Goal: Task Accomplishment & Management: Use online tool/utility

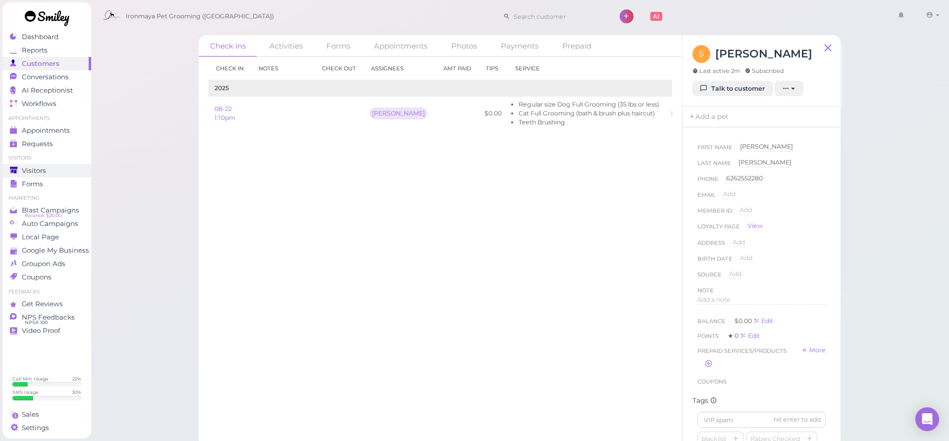
scroll to position [285, 0]
click at [58, 169] on div "Visitors" at bounding box center [45, 170] width 71 height 8
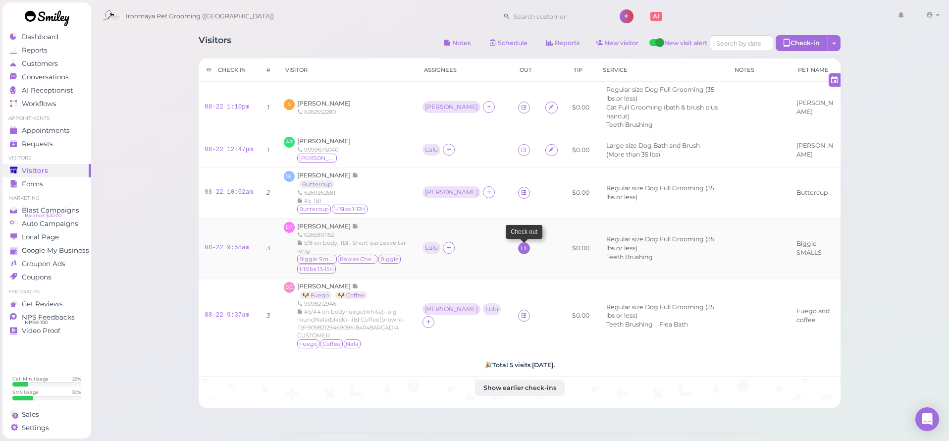
click at [521, 244] on icon at bounding box center [524, 247] width 6 height 7
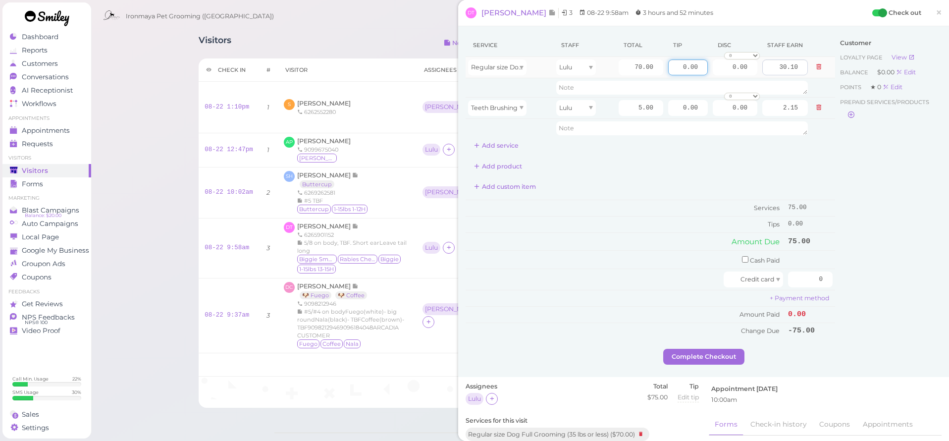
drag, startPoint x: 685, startPoint y: 68, endPoint x: 778, endPoint y: 67, distance: 93.1
click at [778, 67] on tr "Regular size Dog Full Grooming (35 lbs or less) Lulu 70.00 0.00 0.00 0 10% off …" at bounding box center [651, 67] width 370 height 21
type input "15"
click at [850, 163] on div "Customer Loyalty page View Balance $0.00 Edit Points ★ 0 Edit Prepaid services/…" at bounding box center [888, 191] width 106 height 315
click at [813, 276] on input "0" at bounding box center [810, 279] width 45 height 16
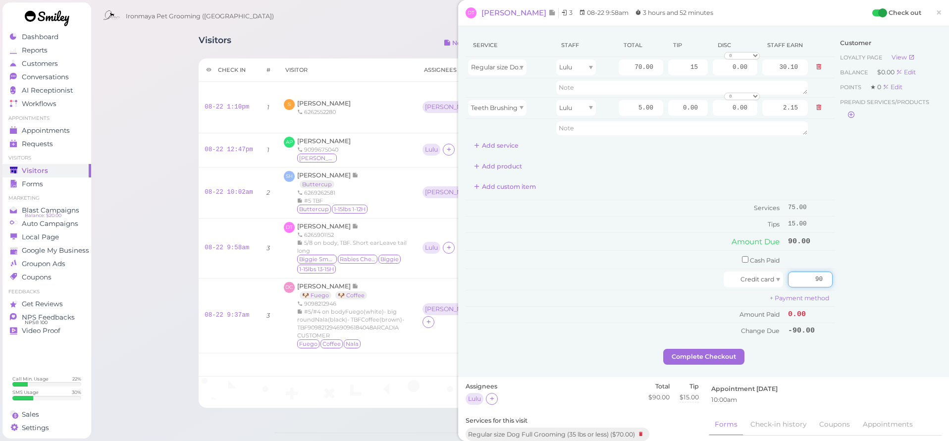
type input "90"
click at [863, 267] on div "Customer Loyalty page View Balance $0.00 Edit Points ★ 0 Edit Prepaid services/…" at bounding box center [888, 191] width 106 height 315
click at [724, 354] on button "Complete Checkout" at bounding box center [703, 357] width 81 height 16
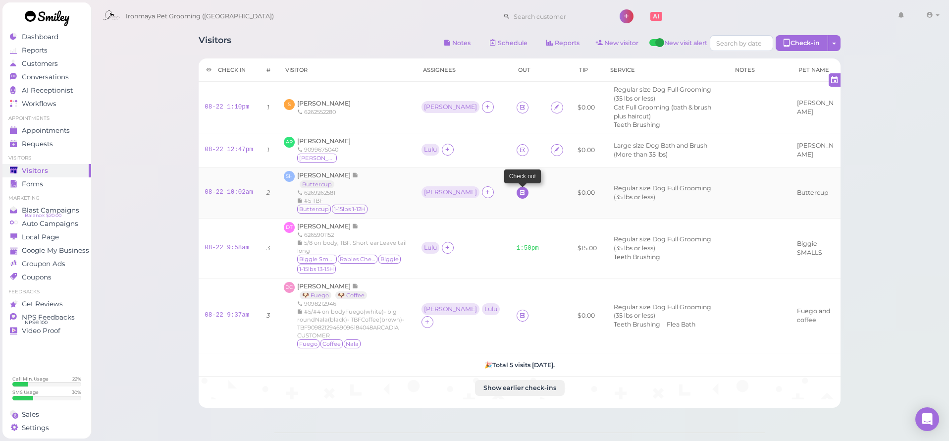
click at [519, 189] on icon at bounding box center [522, 192] width 6 height 7
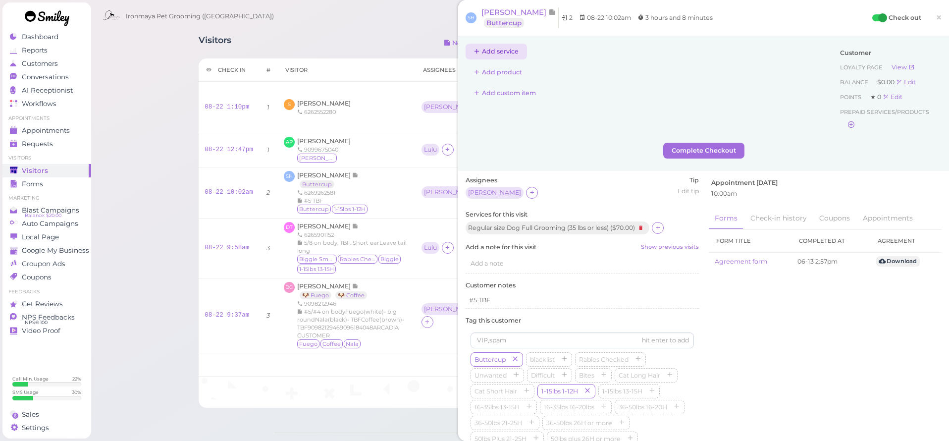
click at [496, 53] on button "Add service" at bounding box center [496, 52] width 61 height 16
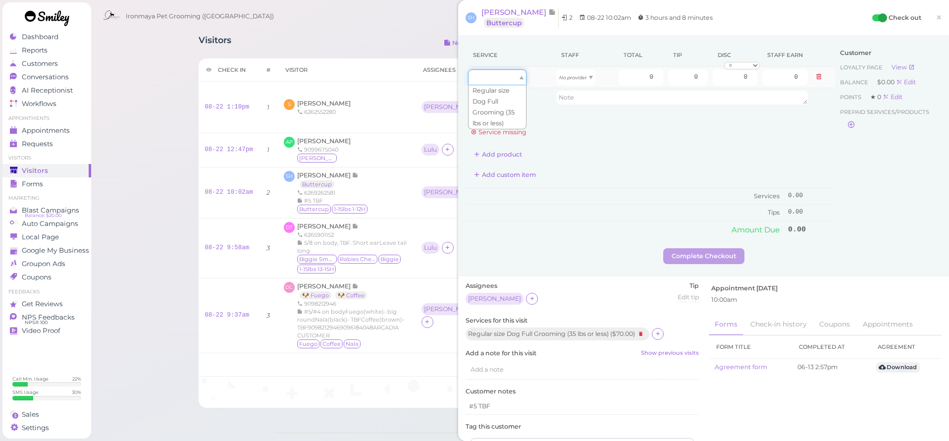
click at [498, 78] on div at bounding box center [497, 77] width 58 height 16
drag, startPoint x: 498, startPoint y: 101, endPoint x: 526, endPoint y: 94, distance: 29.2
type input "70.00"
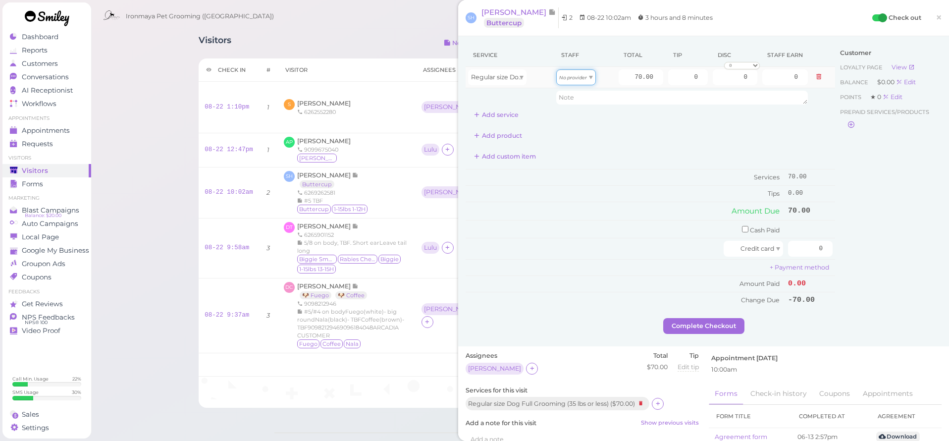
click at [569, 82] on div "No provider" at bounding box center [576, 77] width 40 height 16
type input "30.10"
drag, startPoint x: 694, startPoint y: 75, endPoint x: 704, endPoint y: 78, distance: 11.0
click at [704, 78] on input "0" at bounding box center [688, 77] width 40 height 16
type input "10.5"
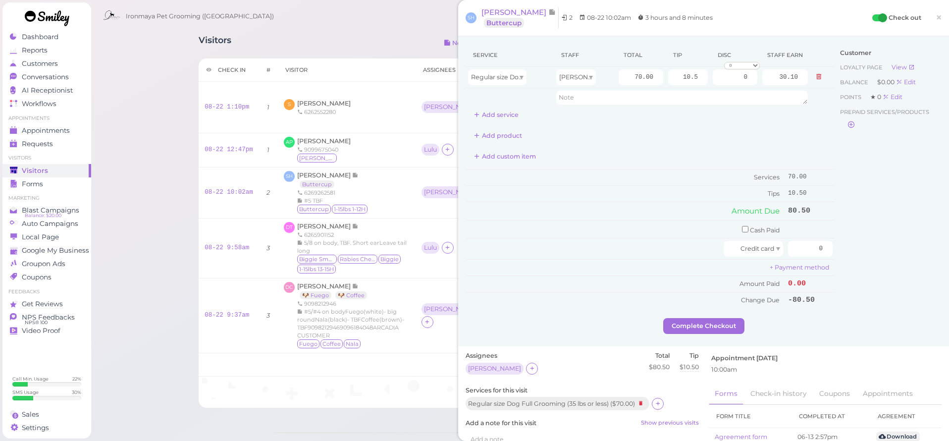
click at [725, 126] on div "Service Staff Total Tip Disc Staff earn Regular size Dog Full Grooming (35 lbs …" at bounding box center [651, 176] width 370 height 265
drag, startPoint x: 809, startPoint y: 245, endPoint x: 840, endPoint y: 253, distance: 31.7
click at [840, 253] on div "Service Staff Total Tip Disc Staff earn Regular size Dog Full Grooming (35 lbs …" at bounding box center [704, 181] width 476 height 274
type input "80.5"
click at [863, 257] on div "Customer Loyalty page View Balance $0.00 Edit Points ★ 0 Edit Prepaid services/…" at bounding box center [888, 181] width 106 height 274
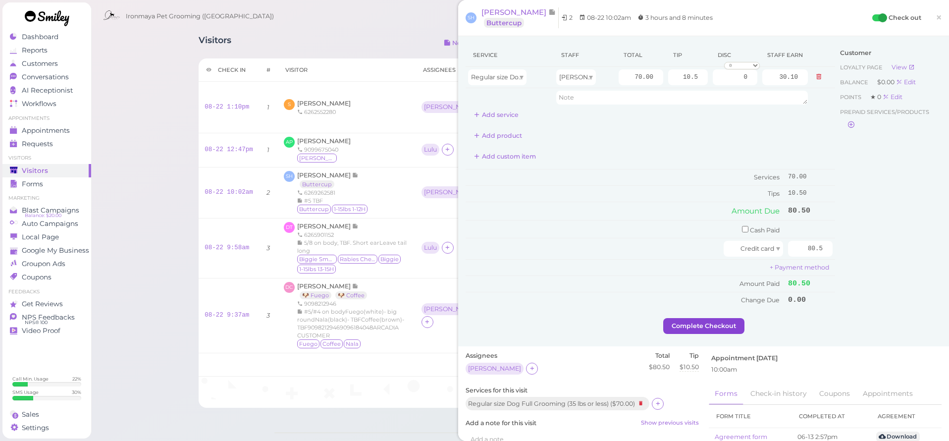
click at [708, 322] on button "Complete Checkout" at bounding box center [703, 326] width 81 height 16
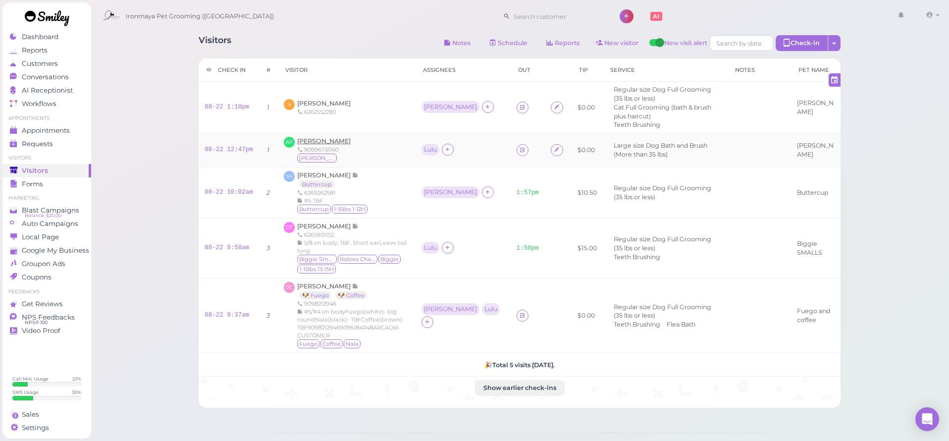
click at [323, 137] on span "[PERSON_NAME]" at bounding box center [323, 140] width 53 height 7
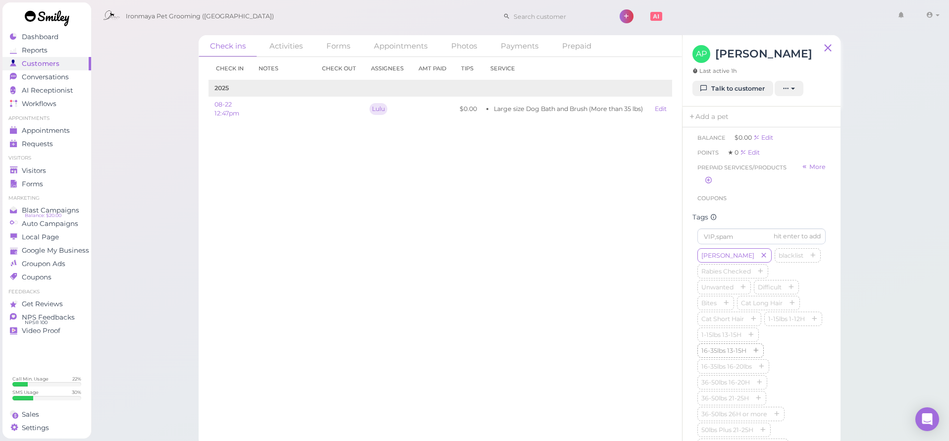
scroll to position [367, 0]
click at [783, 261] on icon "button" at bounding box center [781, 263] width 6 height 7
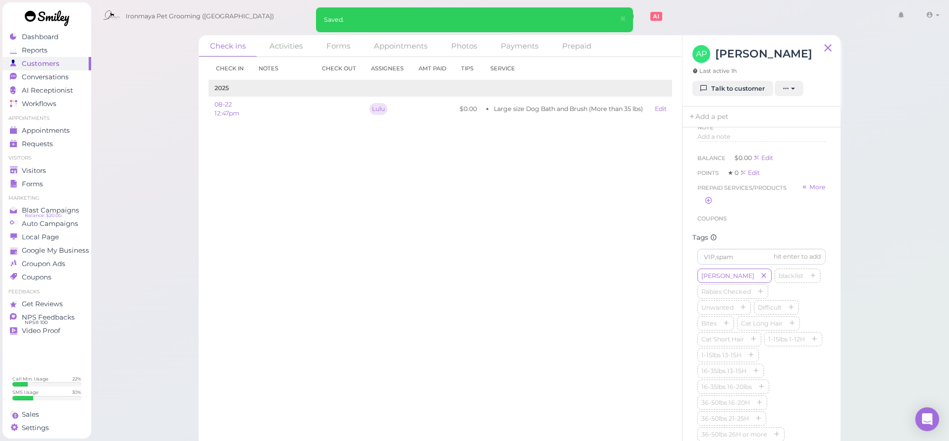
scroll to position [161, 0]
click at [717, 113] on link "Add a pet" at bounding box center [709, 116] width 52 height 21
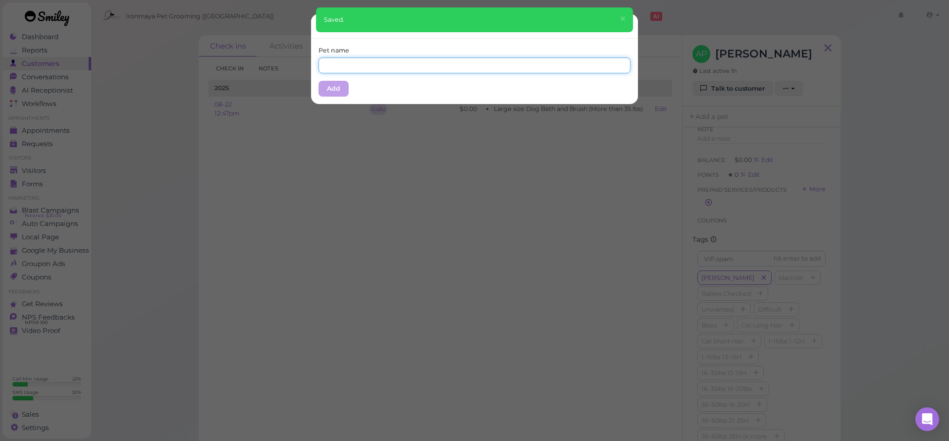
click at [447, 70] on input "text" at bounding box center [475, 65] width 312 height 16
type input "[PERSON_NAME]"
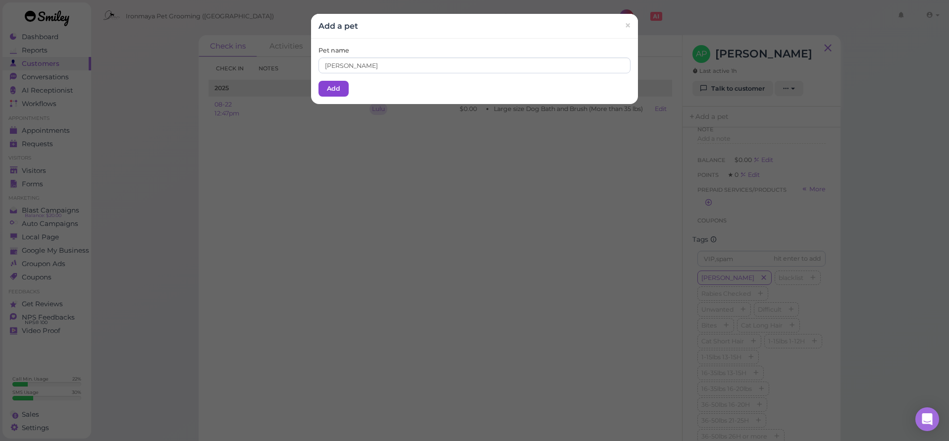
click at [333, 84] on button "Add" at bounding box center [334, 89] width 30 height 16
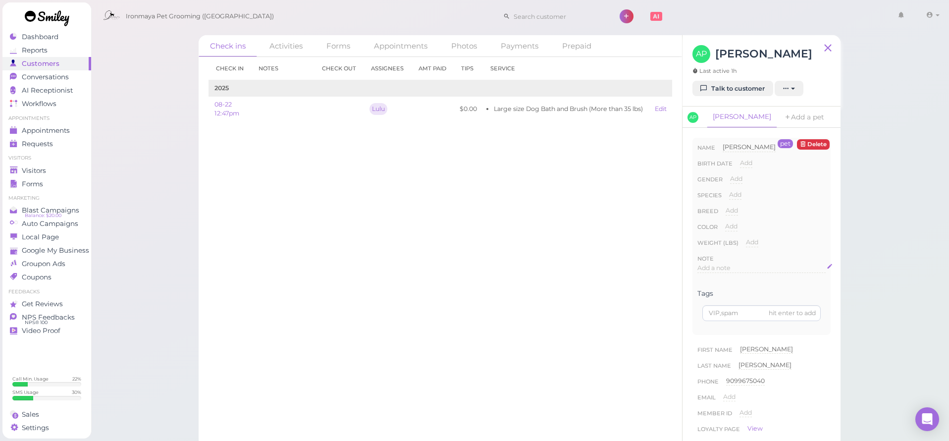
click at [731, 266] on span "Add a note" at bounding box center [713, 267] width 33 height 7
click at [715, 360] on button "Done" at bounding box center [708, 363] width 22 height 10
click at [82, 168] on link "Visitors" at bounding box center [46, 170] width 89 height 13
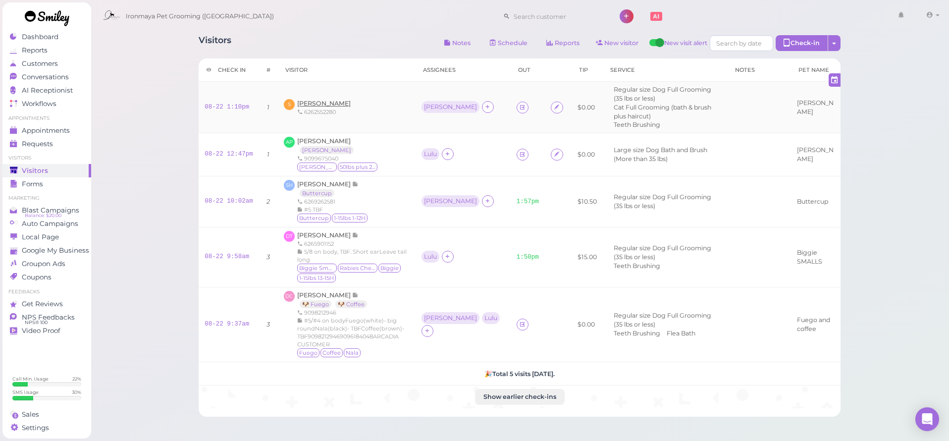
click at [319, 100] on span "[PERSON_NAME]" at bounding box center [323, 103] width 53 height 7
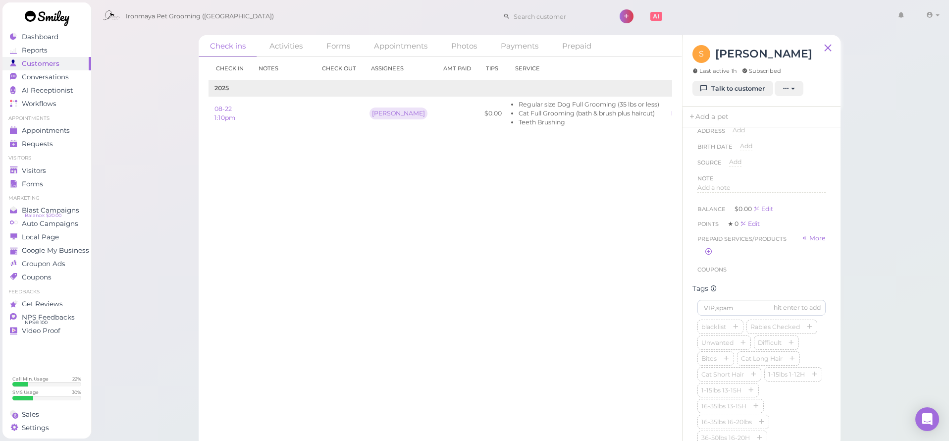
scroll to position [190, 0]
click at [716, 230] on input at bounding box center [761, 230] width 128 height 16
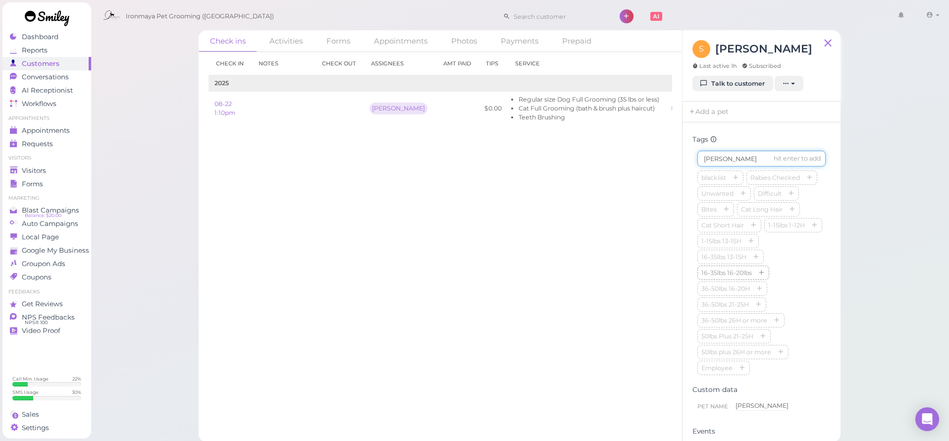
scroll to position [192, 0]
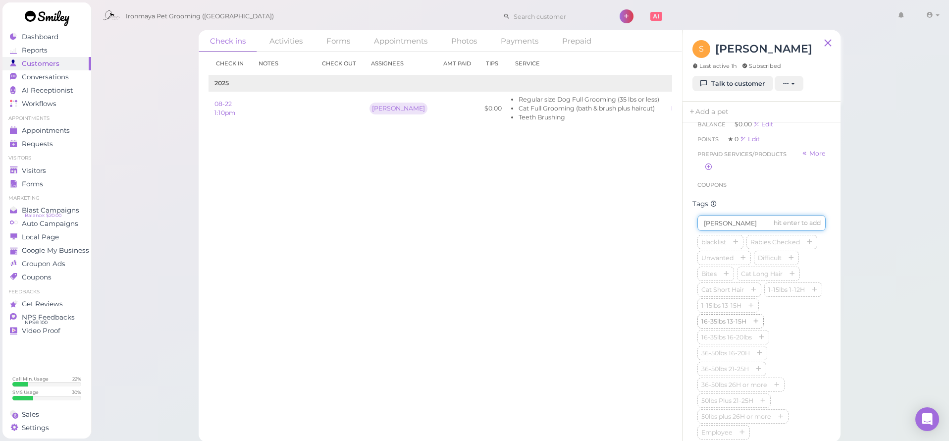
type input "[PERSON_NAME]"
click at [759, 338] on button "button" at bounding box center [761, 343] width 12 height 10
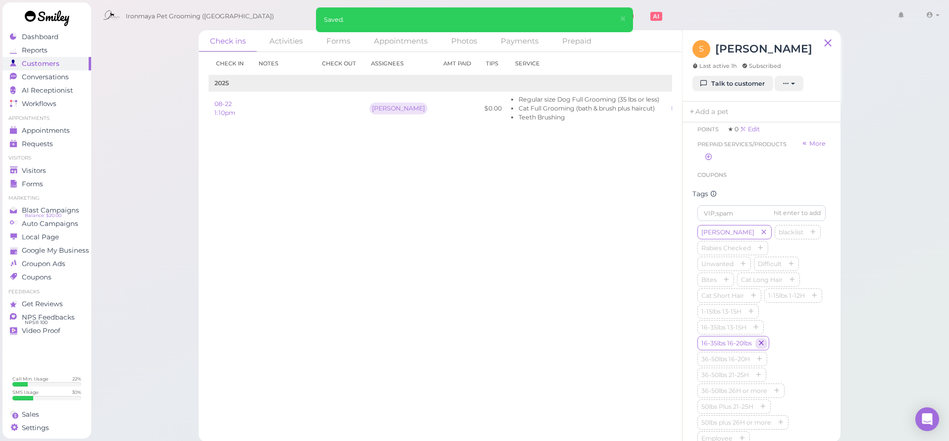
click at [764, 342] on icon "button" at bounding box center [761, 343] width 6 height 7
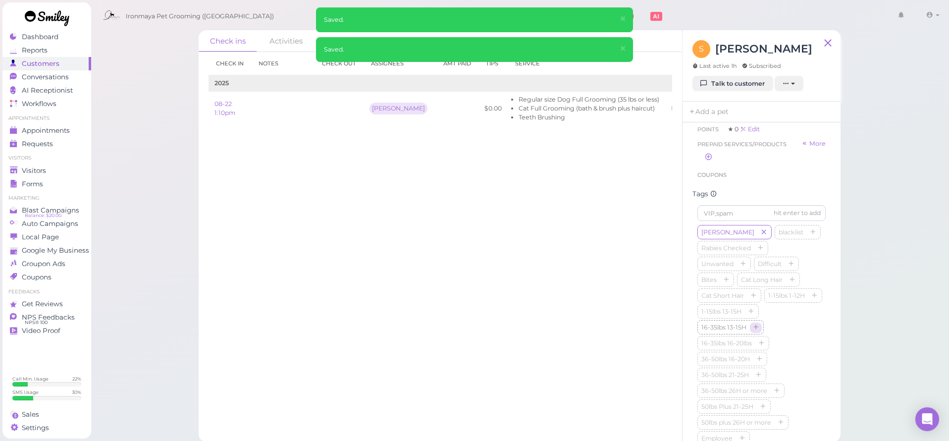
click at [757, 328] on icon "button" at bounding box center [756, 327] width 6 height 7
click at [625, 48] on span "×" at bounding box center [623, 48] width 6 height 14
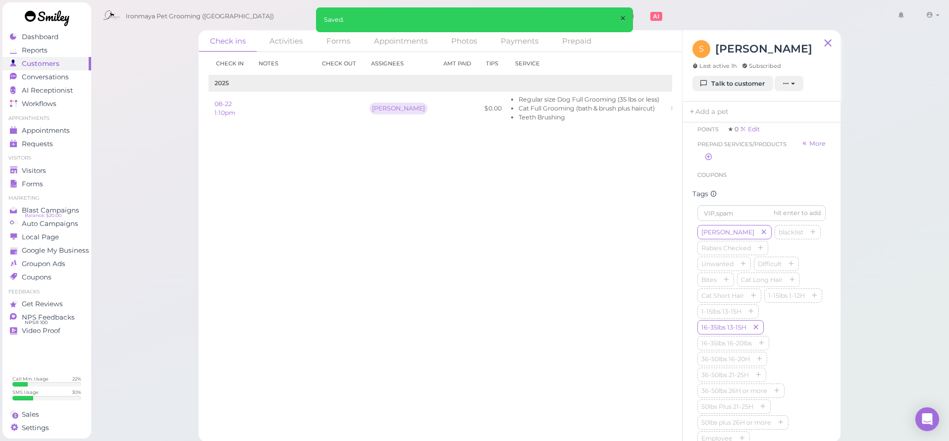
click at [622, 18] on span "×" at bounding box center [623, 19] width 6 height 14
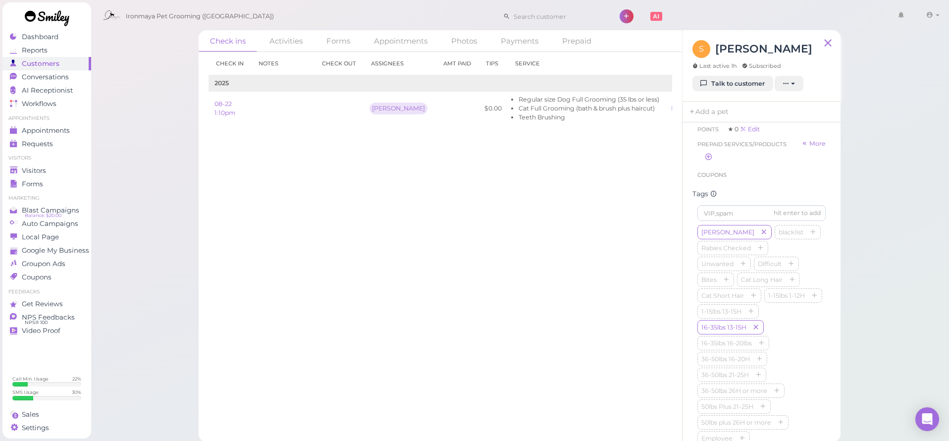
click at [587, 166] on div "Check in Notes Check out Assignees Amt Paid Tips Service 2025 08-22 1:10pm [PER…" at bounding box center [440, 244] width 483 height 384
